Goal: Check status: Check status

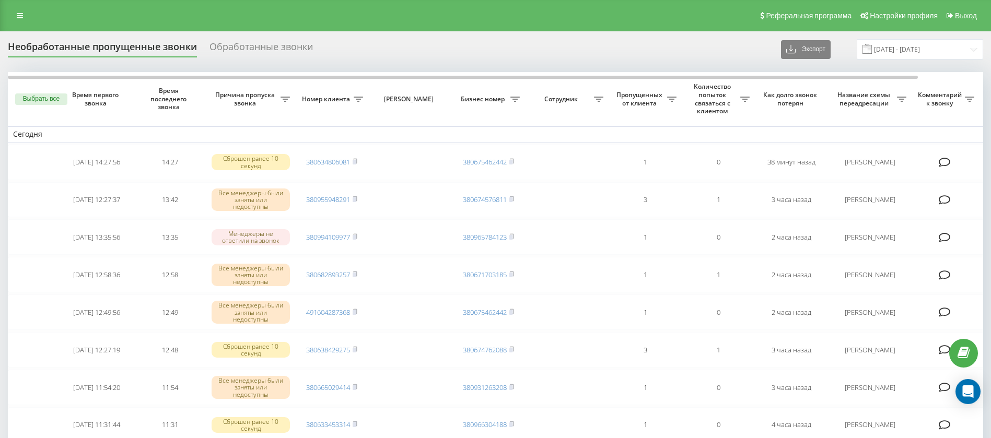
scroll to position [21, 0]
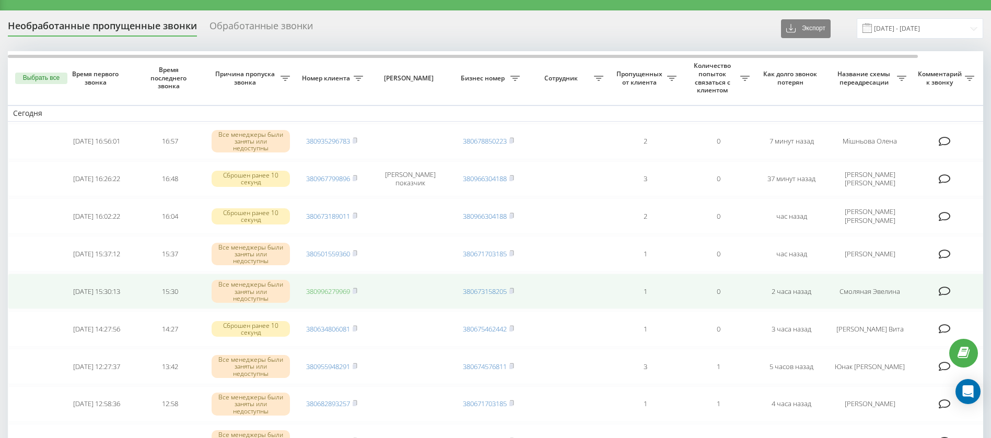
click at [328, 294] on link "380996279969" at bounding box center [328, 291] width 44 height 9
